Goal: Task Accomplishment & Management: Manage account settings

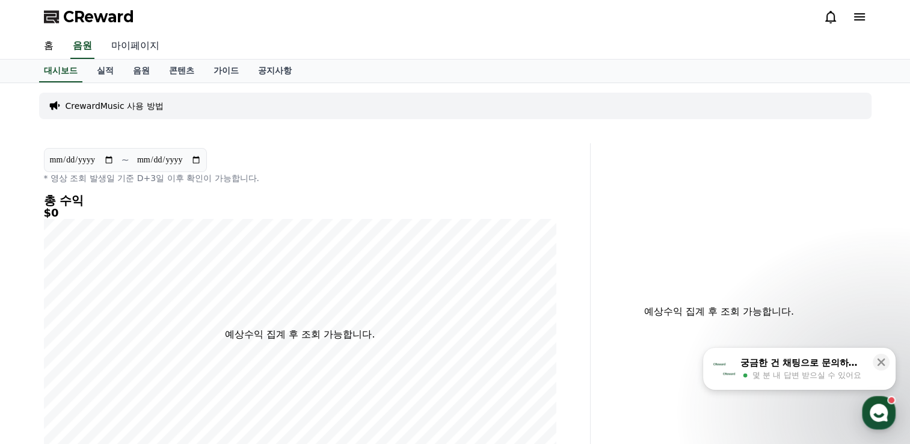
click at [136, 49] on link "마이페이지" at bounding box center [135, 46] width 67 height 25
select select "**********"
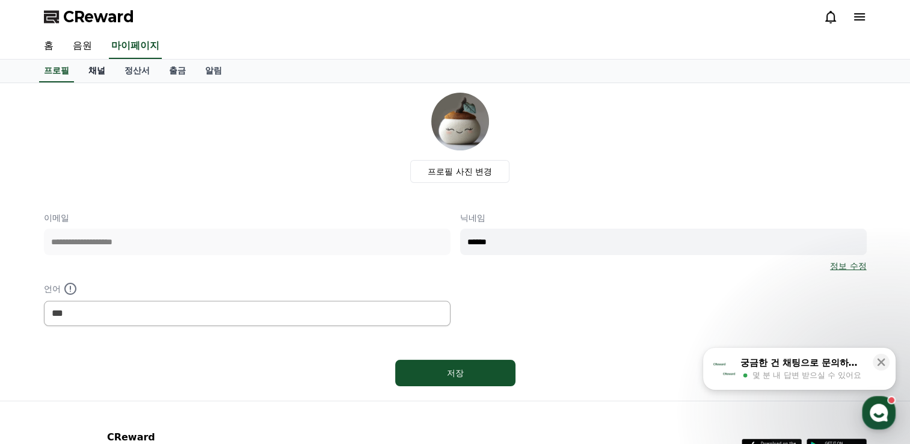
click at [94, 73] on link "채널" at bounding box center [97, 71] width 36 height 23
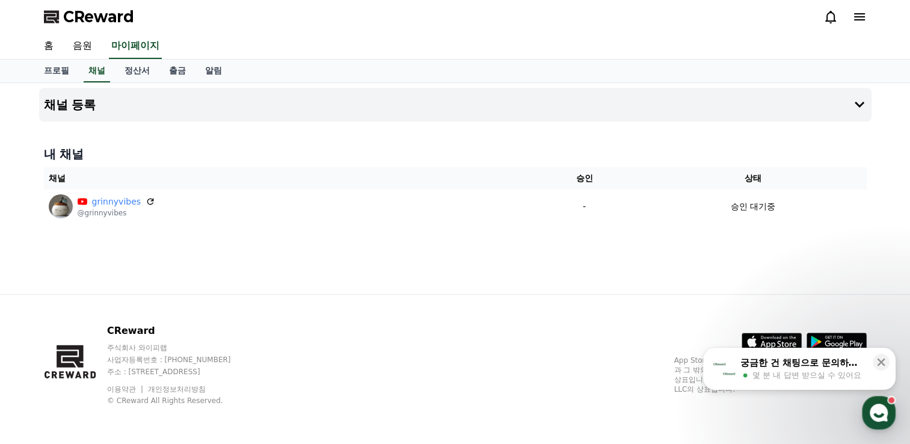
click at [828, 373] on span "몇 분 내 답변 받으실 수 있어요" at bounding box center [806, 375] width 109 height 11
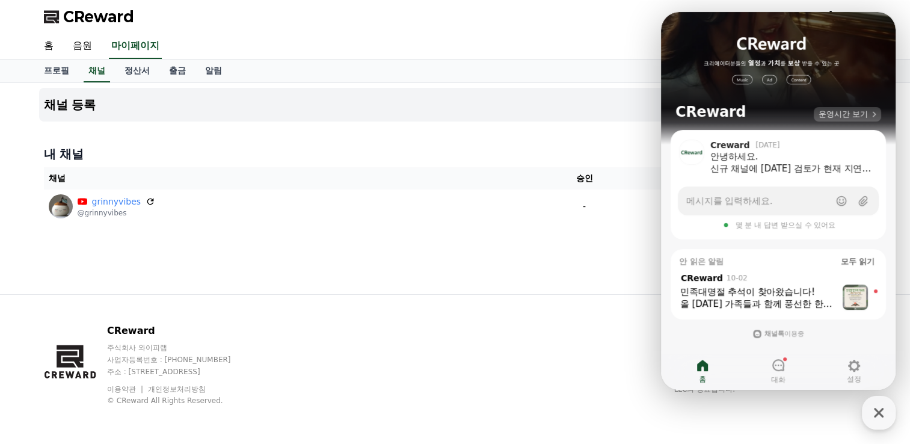
click at [844, 115] on span "운영시간 보기" at bounding box center [842, 114] width 49 height 11
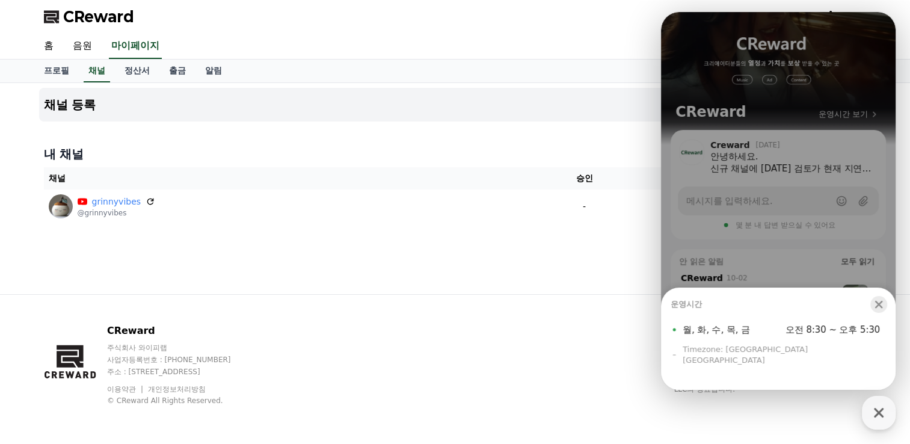
click at [877, 309] on icon "button" at bounding box center [879, 305] width 8 height 8
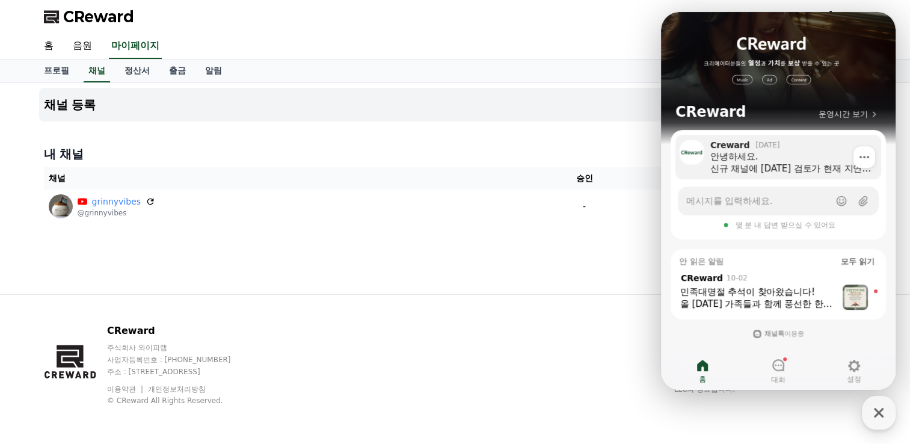
click at [763, 166] on div "안녕하세요. 신규 채널에 [DATE] 검토가 현재 지연되고 있습니다. (최근 유튜브 정책으로 인해 내부 검토가 우선적으로 진행되고 있기 때문입…" at bounding box center [791, 162] width 162 height 24
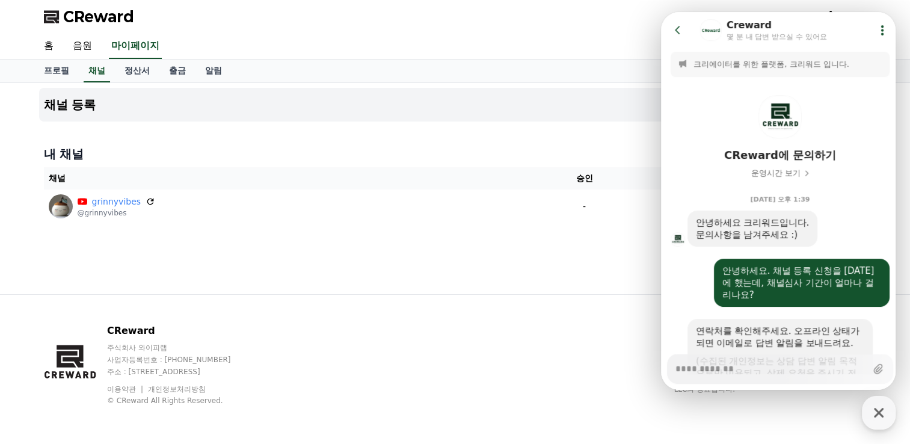
scroll to position [358, 0]
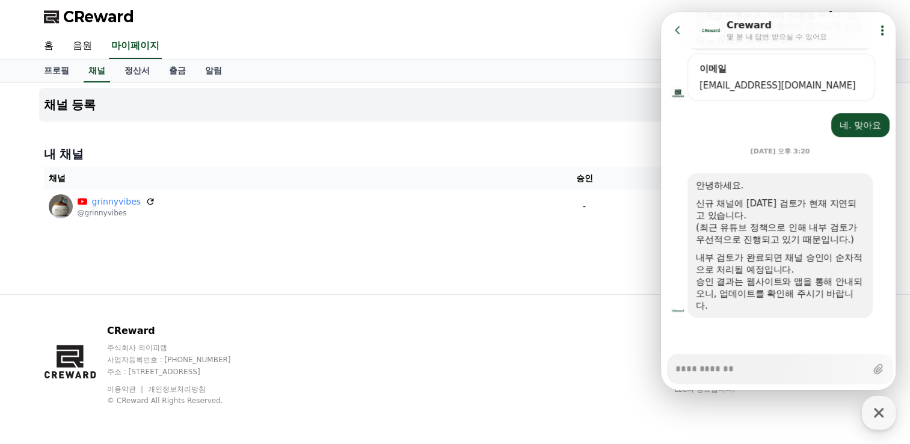
type textarea "*"
click at [675, 30] on icon at bounding box center [677, 30] width 5 height 8
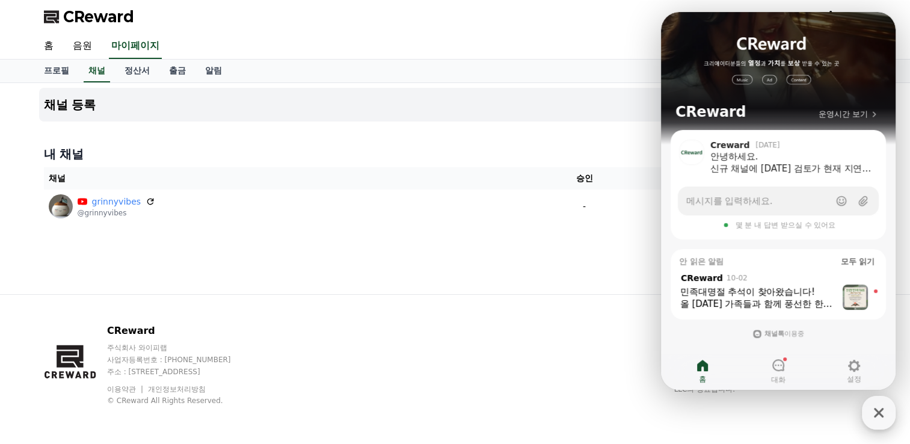
click at [874, 415] on icon "button" at bounding box center [879, 413] width 22 height 22
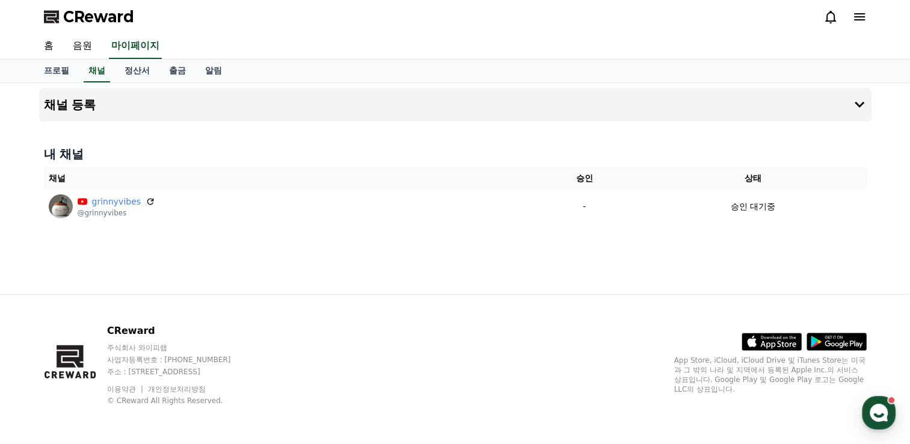
select select "**********"
